Goal: Task Accomplishment & Management: Manage account settings

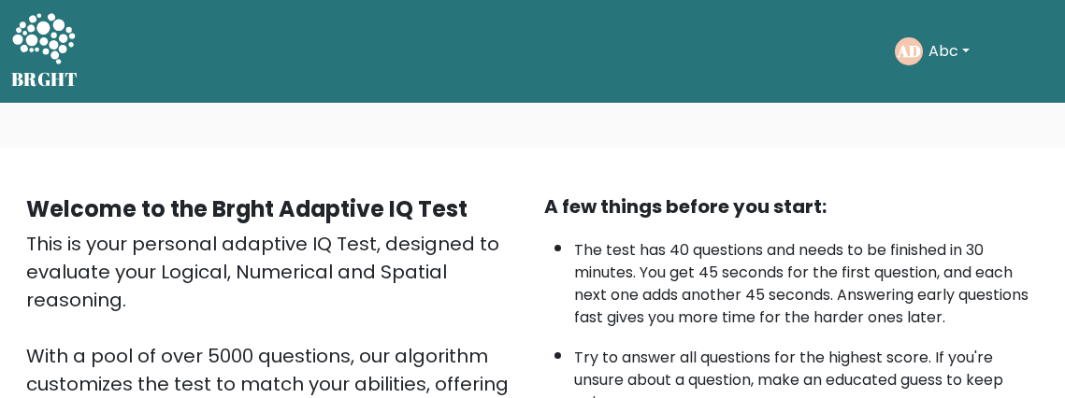
click at [38, 50] on icon at bounding box center [43, 38] width 63 height 50
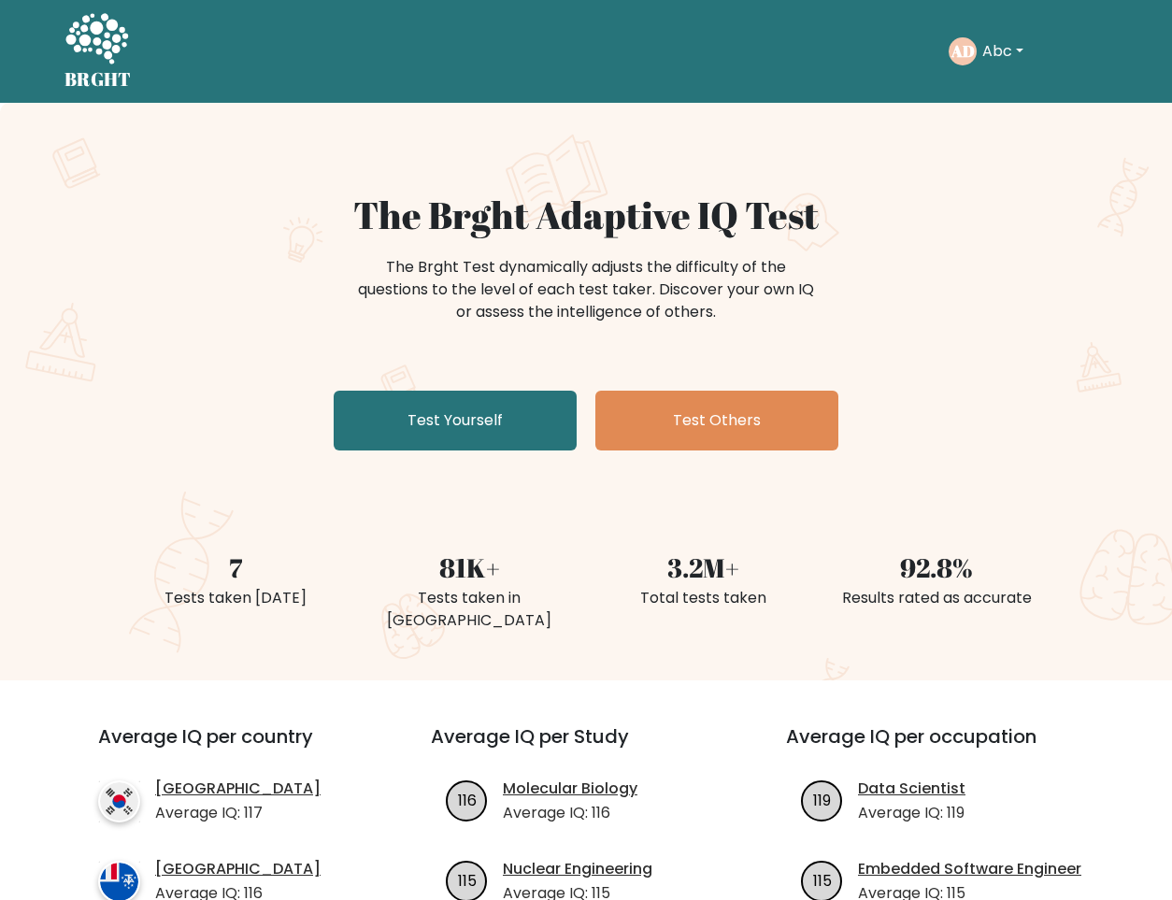
click at [1017, 62] on button "Abc" at bounding box center [1003, 51] width 52 height 24
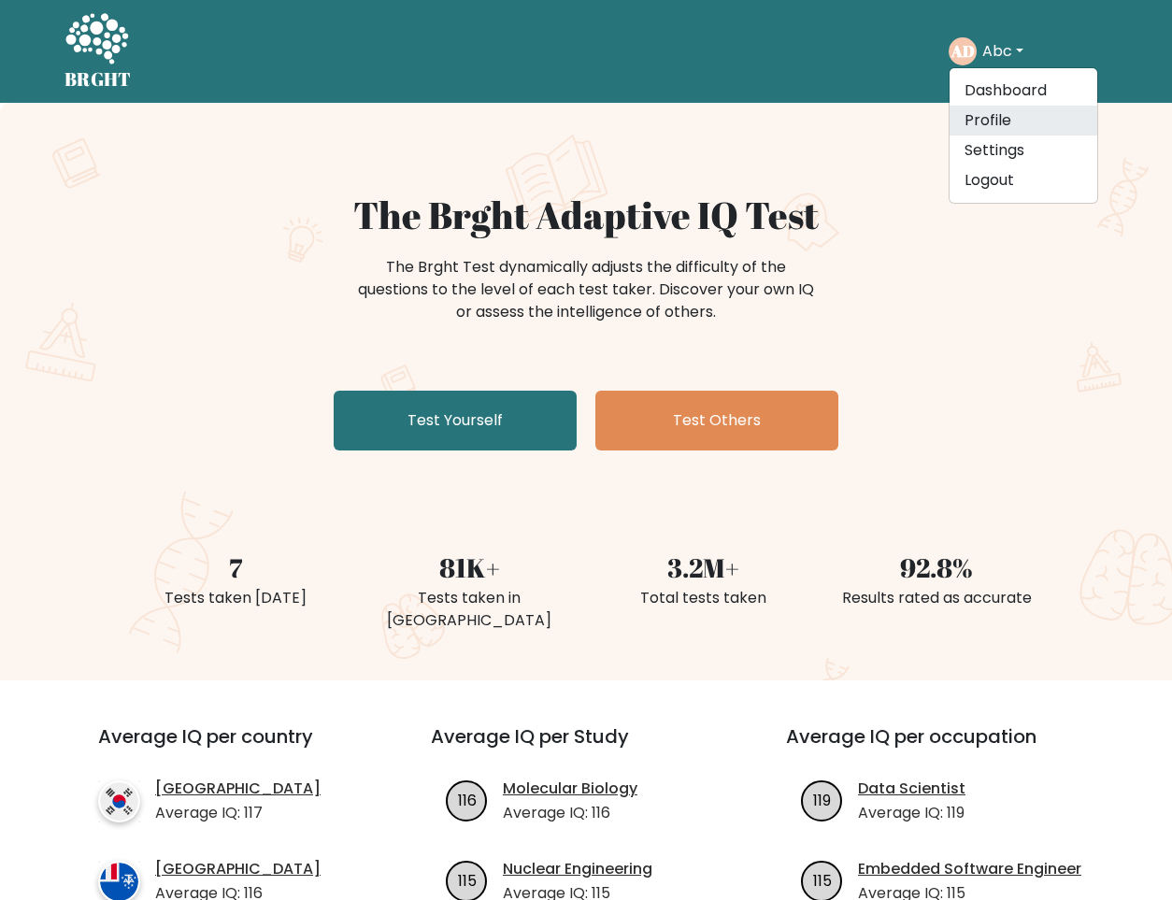
click at [1001, 129] on link "Profile" at bounding box center [1024, 121] width 148 height 30
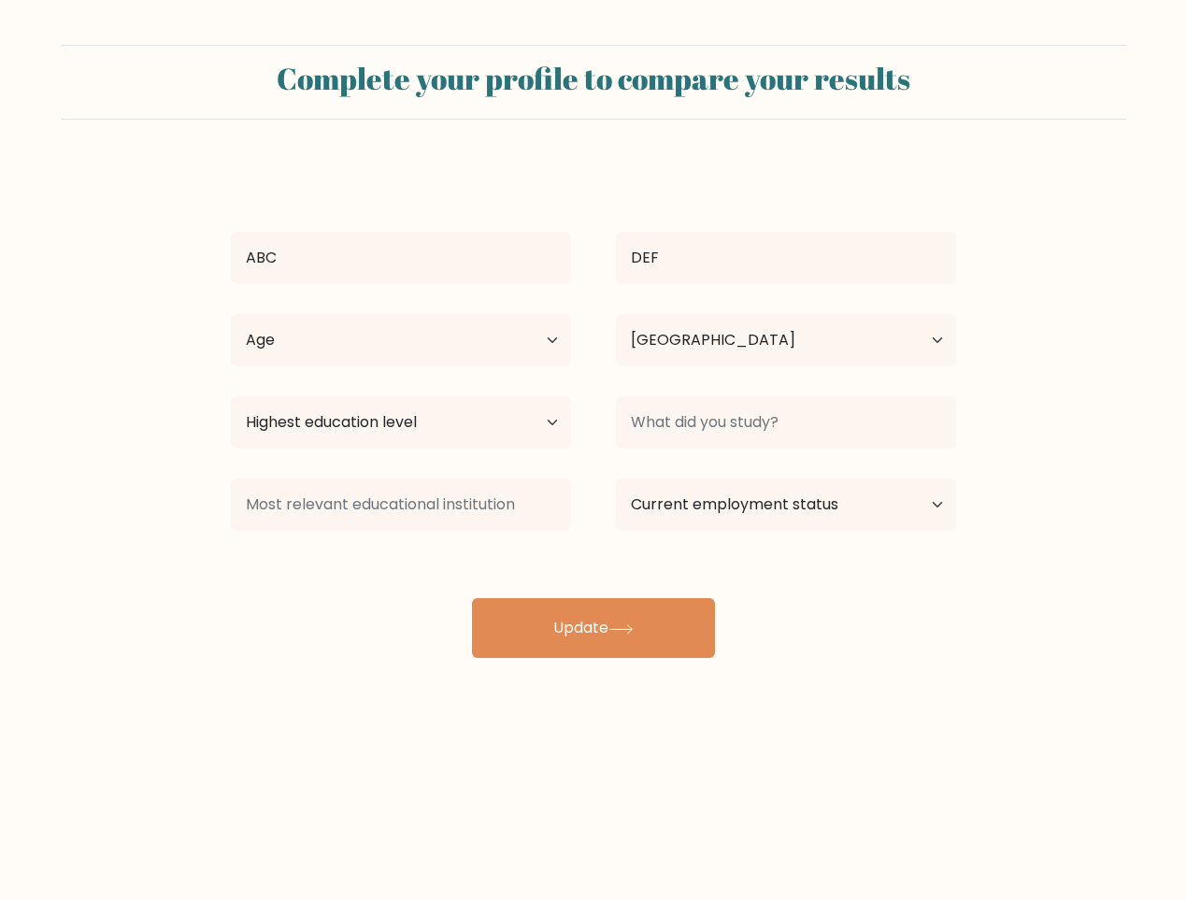
select select "VN"
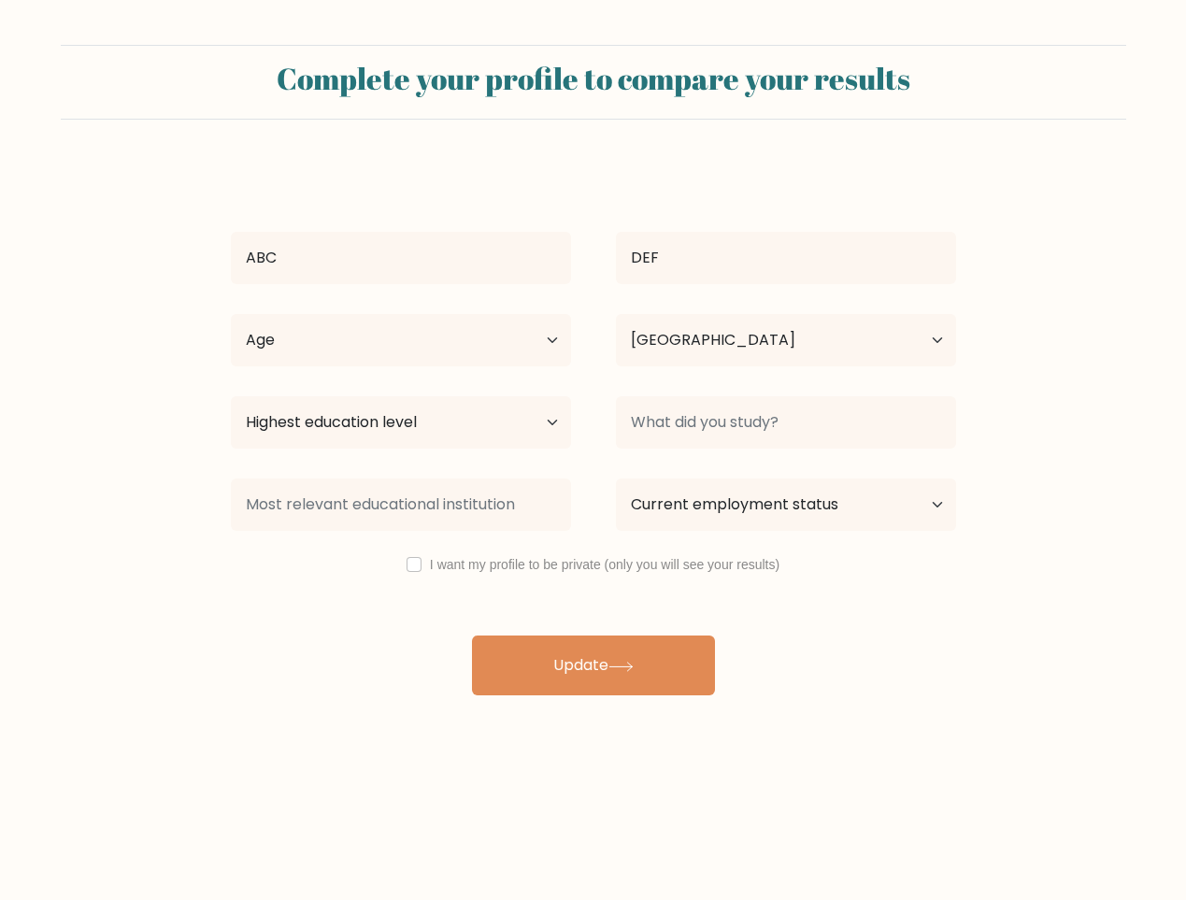
select select "VN"
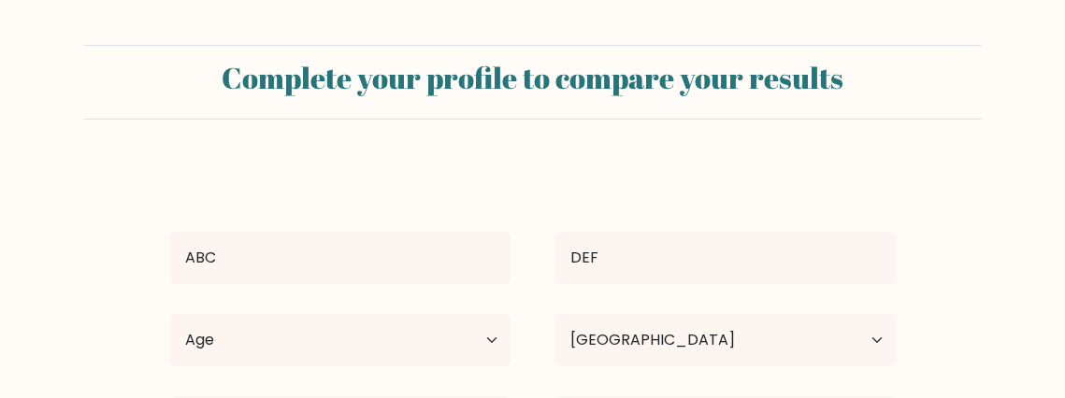
select select "VN"
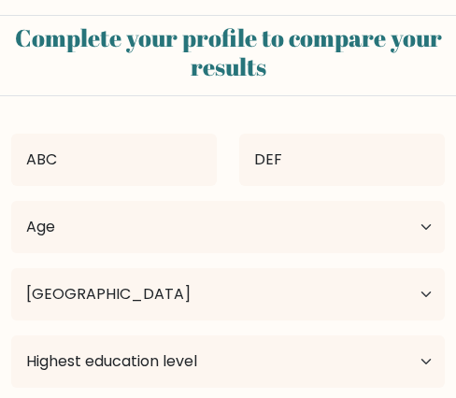
select select "VN"
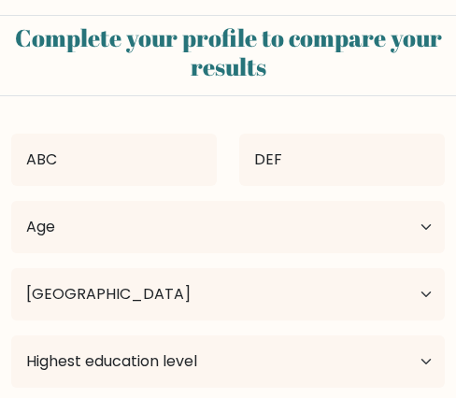
select select "VN"
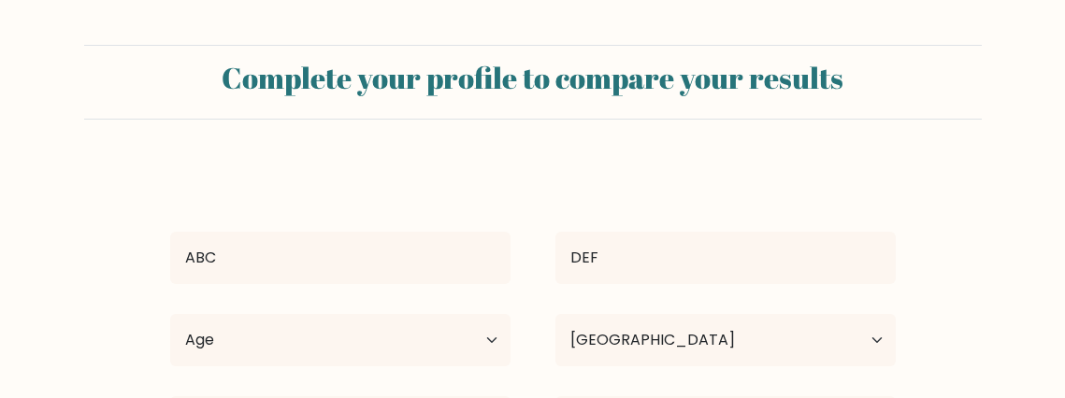
select select "VN"
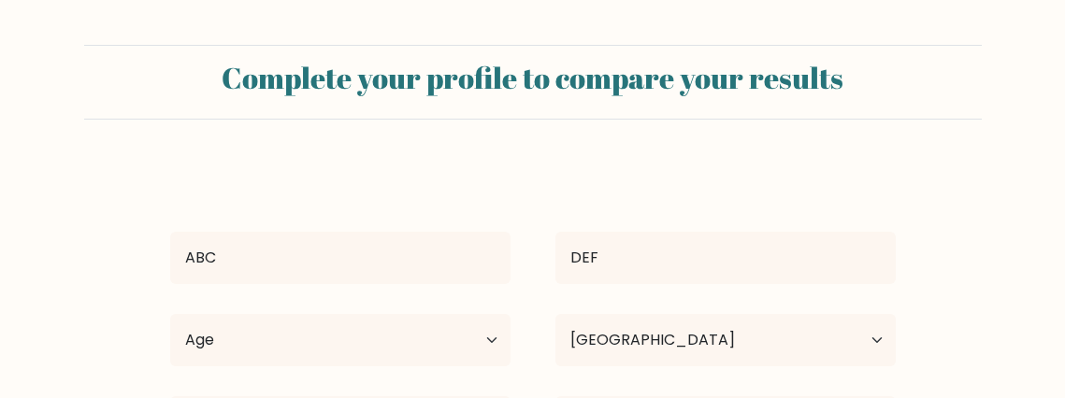
select select "VN"
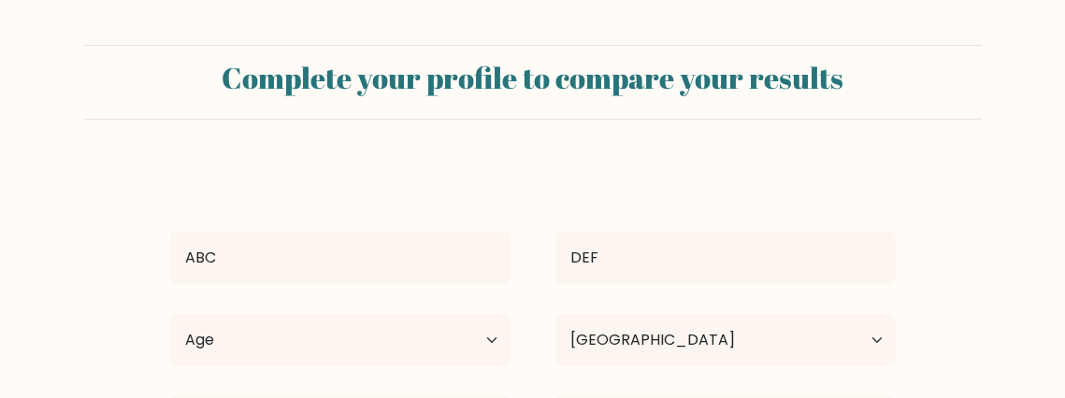
select select "VN"
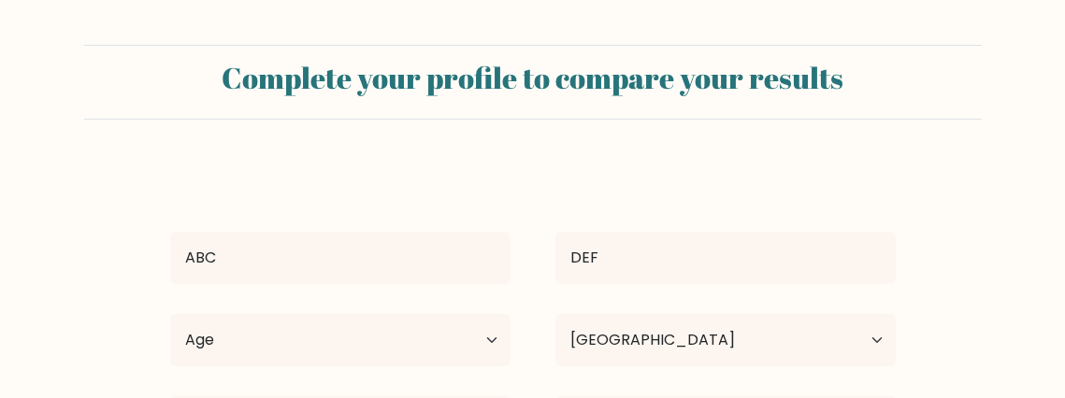
select select "VN"
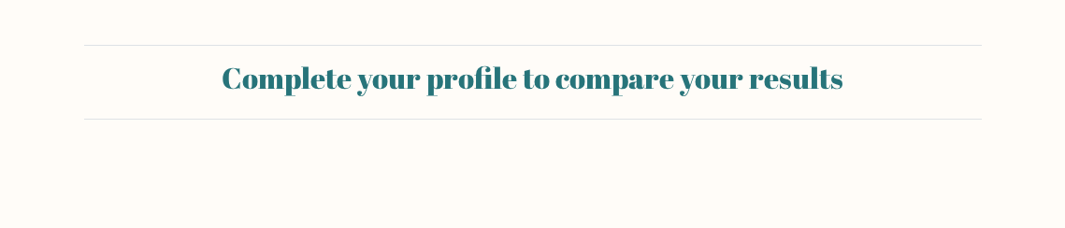
select select "VN"
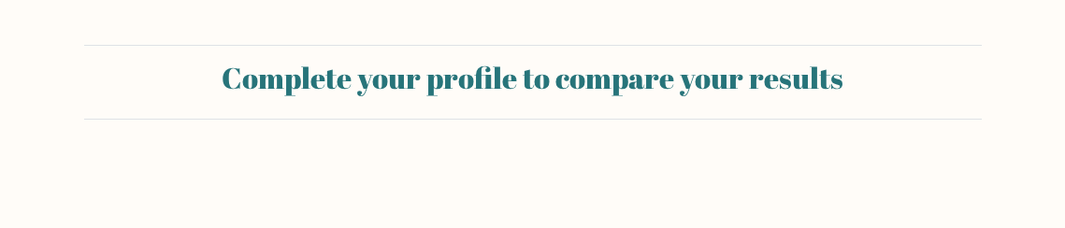
select select "VN"
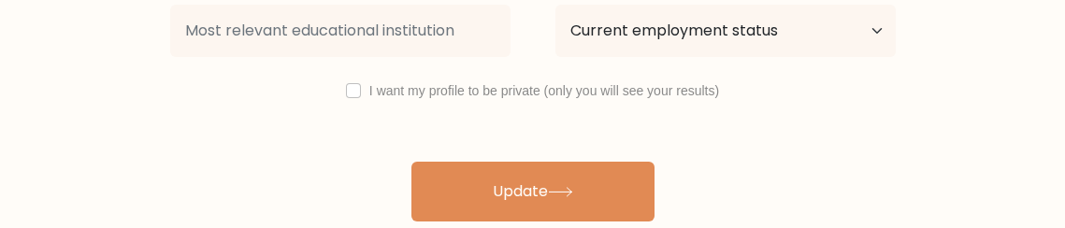
scroll to position [480, 0]
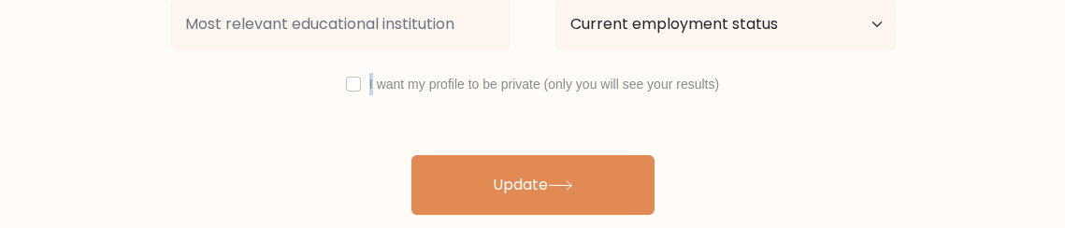
click at [368, 82] on div "I want my profile to be private (only you will see your results)" at bounding box center [533, 84] width 770 height 22
click at [359, 82] on input "checkbox" at bounding box center [353, 84] width 15 height 15
checkbox input "true"
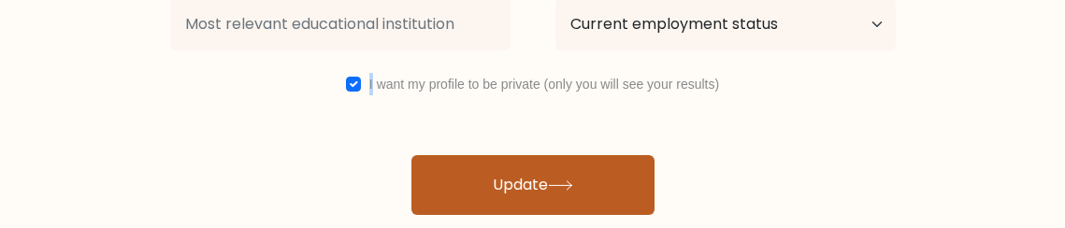
click at [534, 180] on button "Update" at bounding box center [532, 185] width 243 height 60
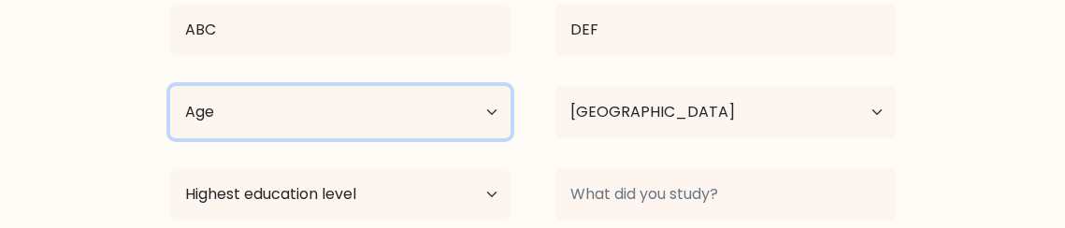
scroll to position [226, 0]
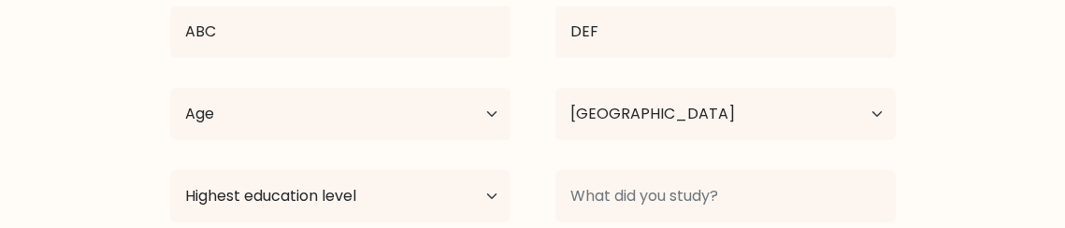
click at [79, 69] on form "Complete your profile to compare your results ABC DEF Age Under 18 years old 18…" at bounding box center [532, 144] width 1065 height 651
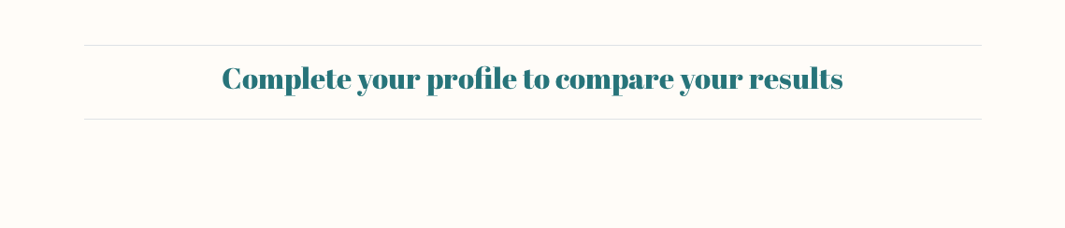
select select "VN"
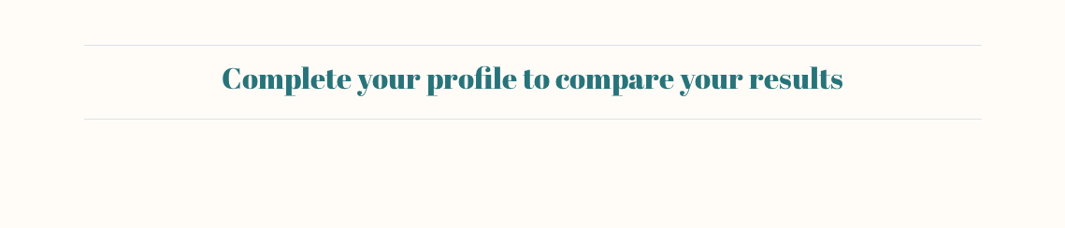
select select "VN"
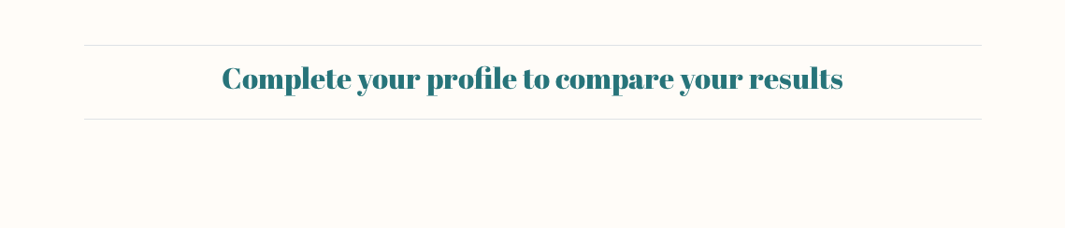
select select "VN"
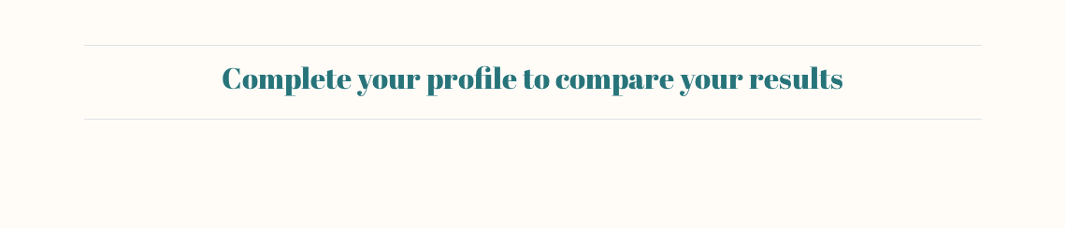
select select "VN"
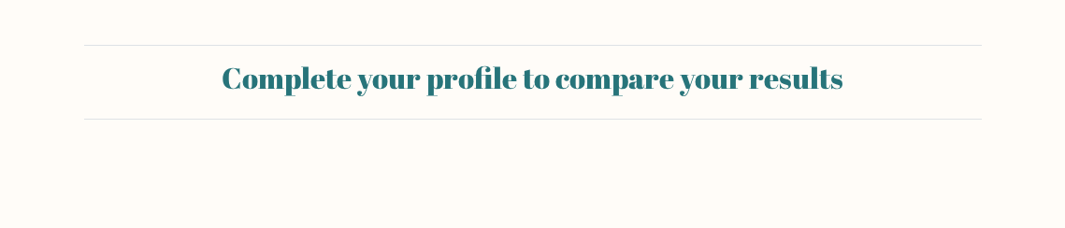
select select "VN"
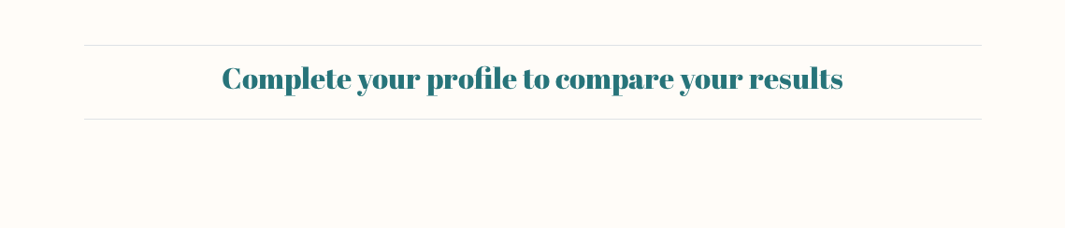
select select "VN"
type input "ABC"
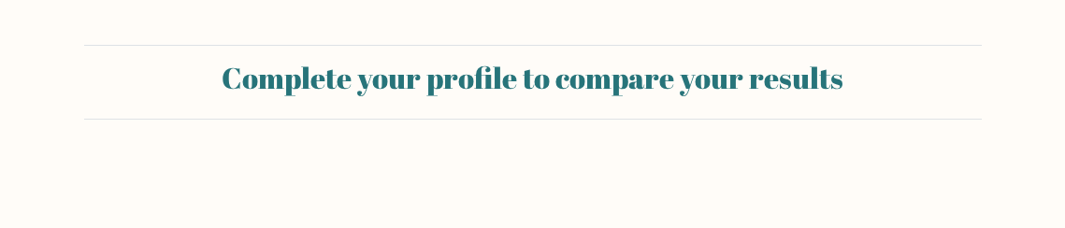
type input "DEF"
select select "VN"
click at [976, 94] on div "Complete your profile to compare your results" at bounding box center [532, 82] width 897 height 43
select select "VN"
click at [662, 66] on h2 "Complete your profile to compare your results" at bounding box center [532, 79] width 875 height 36
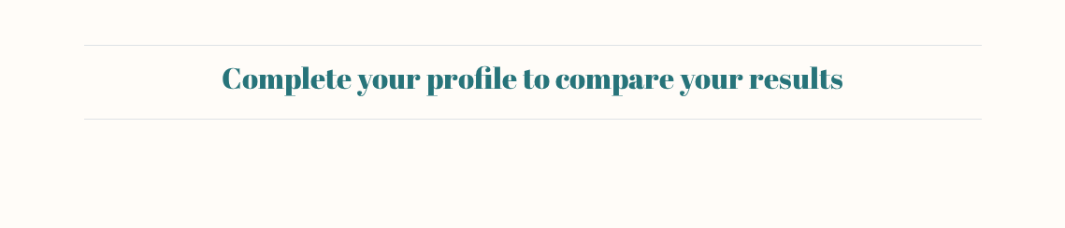
type input "ABC"
type input "DEF"
select select "VN"
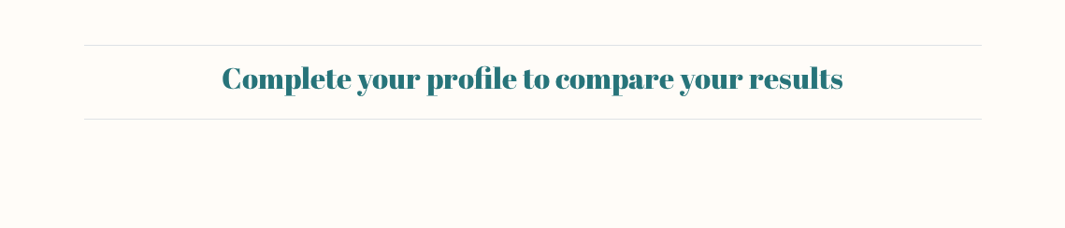
type input "ABC"
type input "DEF"
select select "VN"
type input "ABC"
type input "DEF"
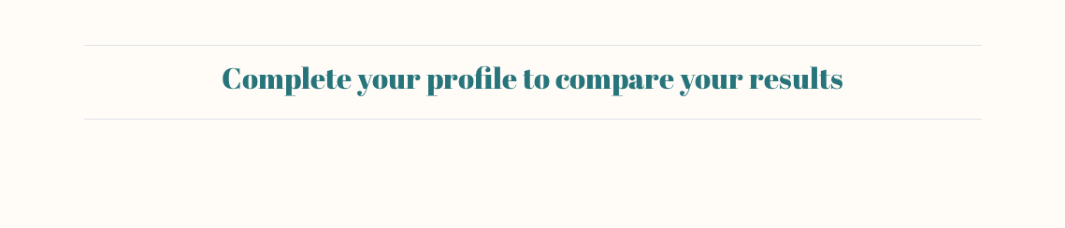
select select "VN"
type input "ABC"
type input "DEF"
select select "VN"
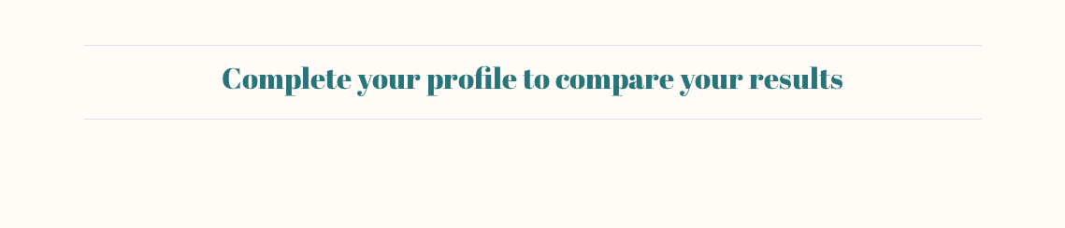
type input "ABC"
type input "DEF"
select select "VN"
type input "ABC"
type input "DEF"
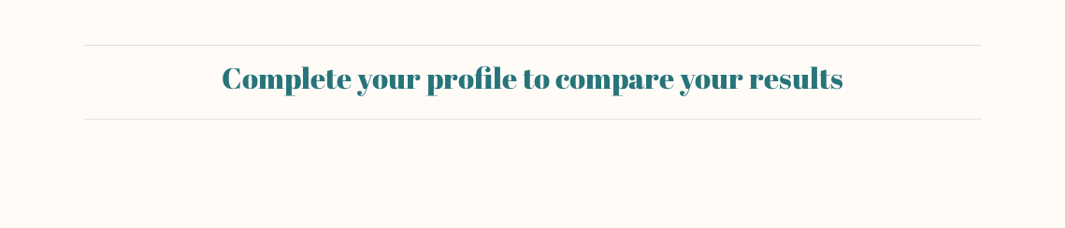
select select "VN"
type input "ABC"
type input "DEF"
select select "VN"
click at [411, 108] on div "Complete your profile to compare your results" at bounding box center [532, 82] width 897 height 75
